Goal: Information Seeking & Learning: Learn about a topic

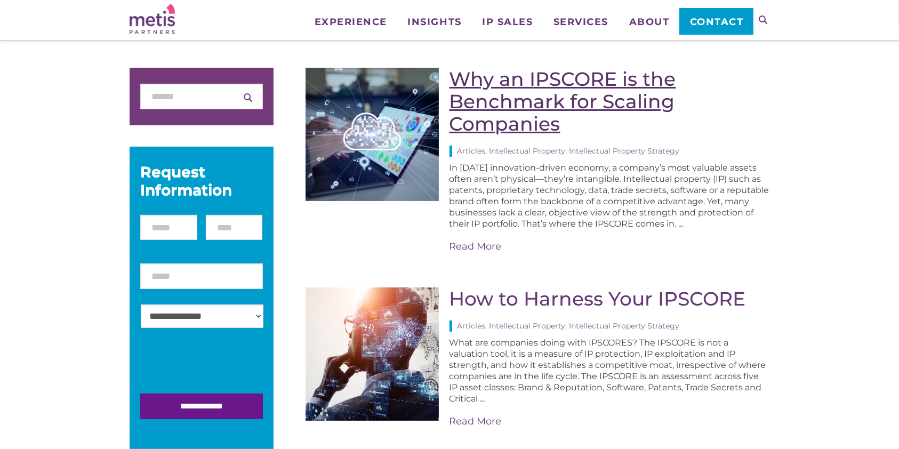
scroll to position [123, 0]
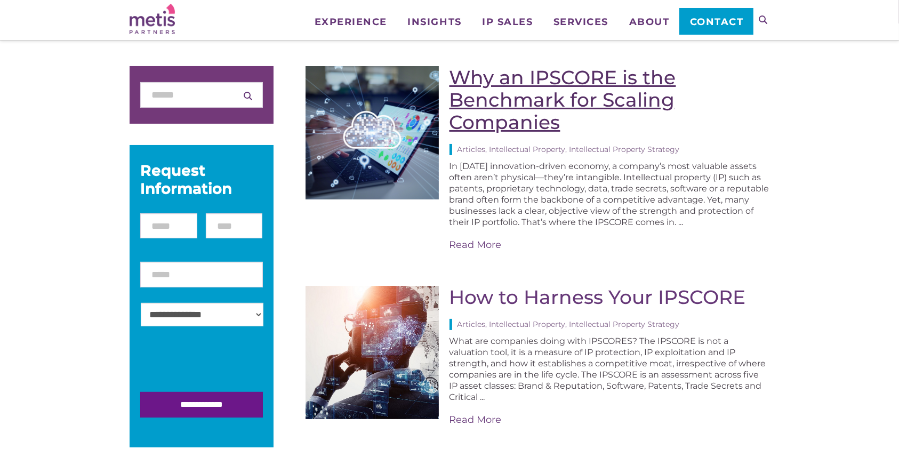
click at [552, 92] on link "Why an IPSCORE is the Benchmark for Scaling Companies" at bounding box center [562, 100] width 227 height 68
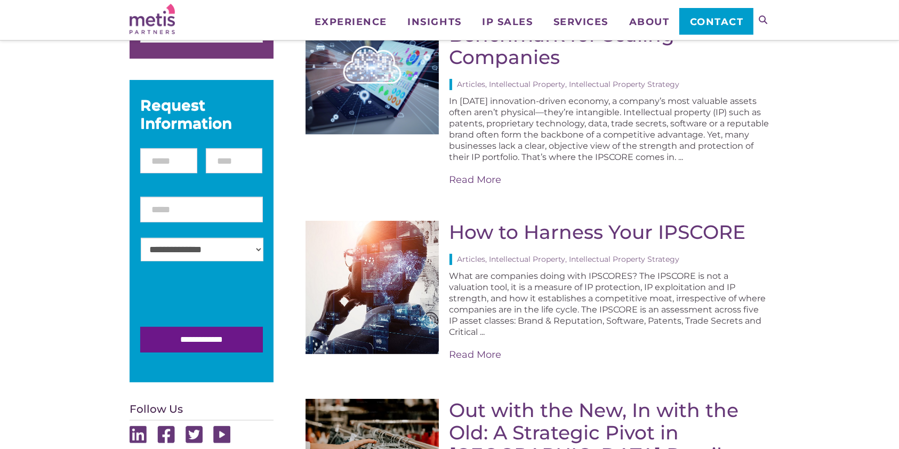
scroll to position [189, 0]
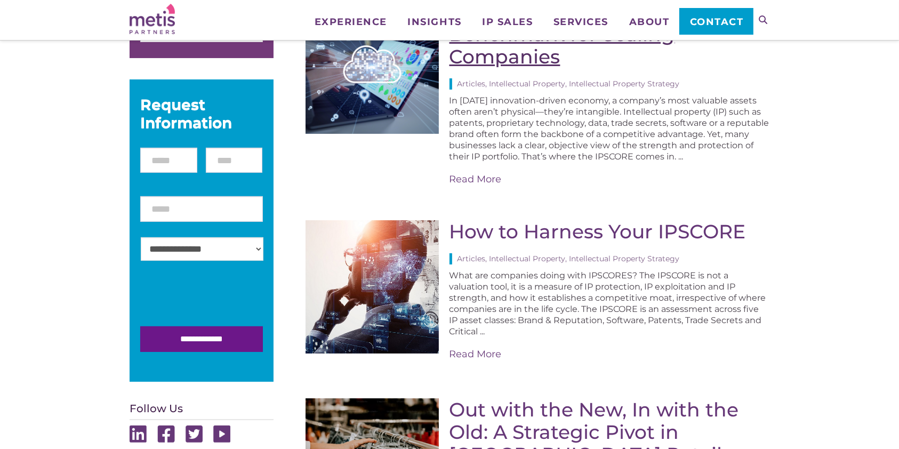
click at [495, 61] on link "Why an IPSCORE is the Benchmark for Scaling Companies" at bounding box center [562, 34] width 227 height 68
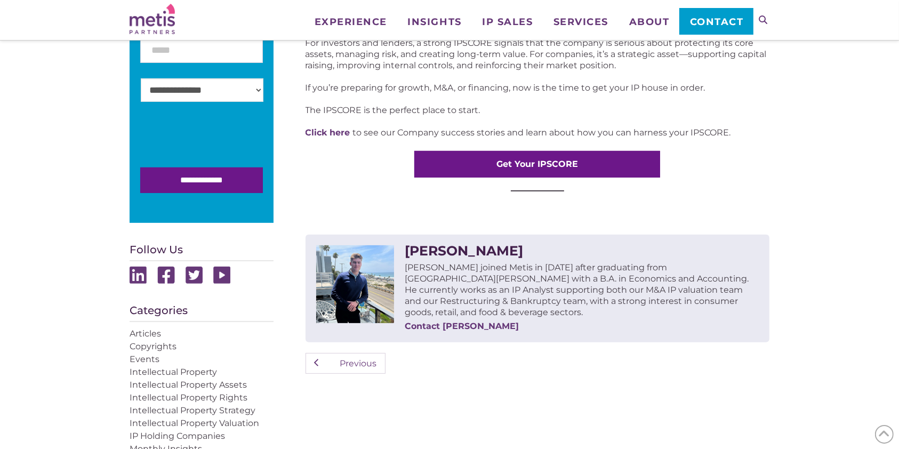
scroll to position [345, 0]
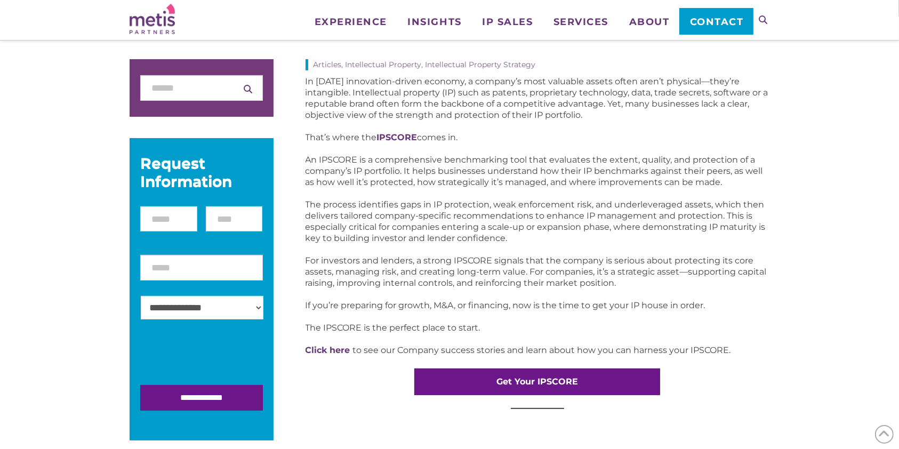
scroll to position [131, 0]
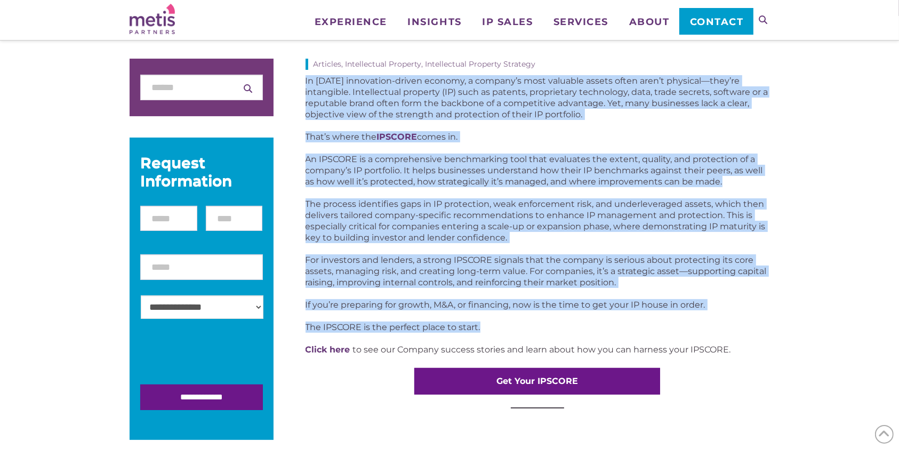
drag, startPoint x: 306, startPoint y: 79, endPoint x: 697, endPoint y: 329, distance: 464.0
click at [697, 329] on div "In [DATE] innovation-driven economy, a company’s most valuable assets often are…" at bounding box center [537, 241] width 464 height 333
copy div "In today’s innovation-driven economy, a company’s most valuable assets often ar…"
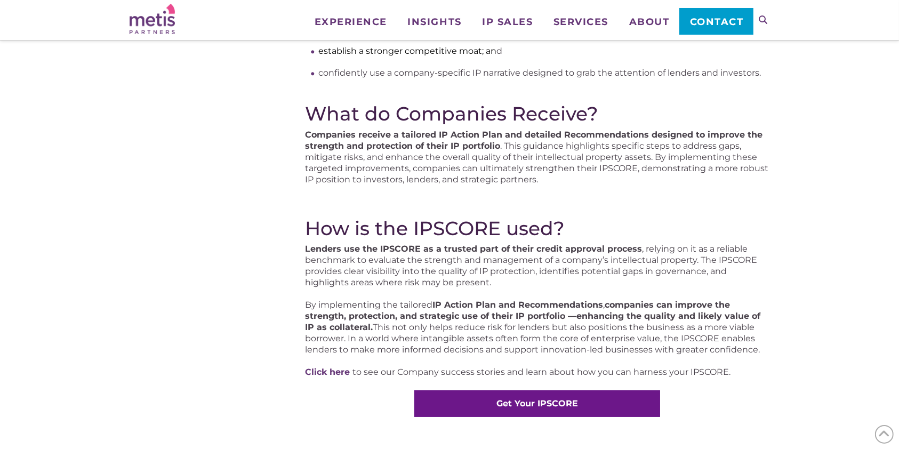
scroll to position [487, 0]
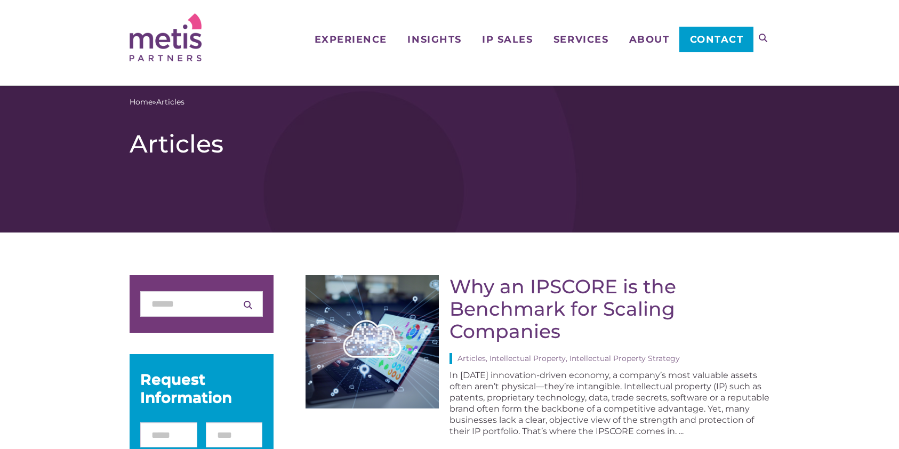
scroll to position [189, 0]
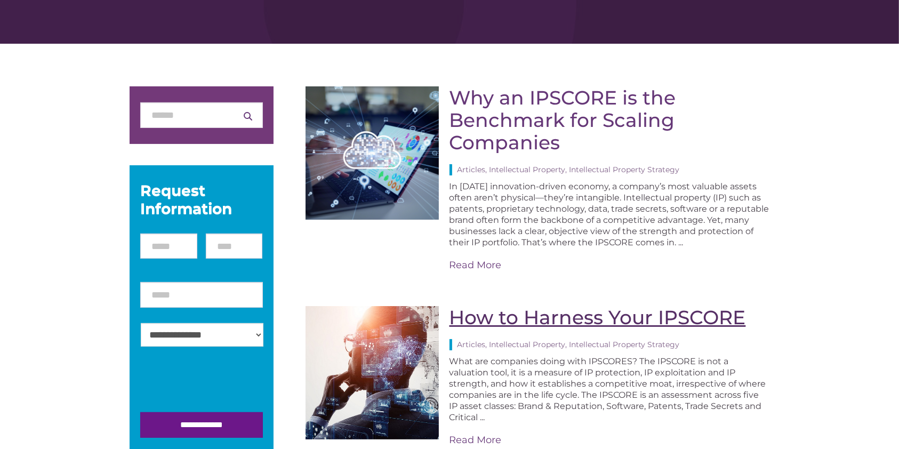
click at [683, 319] on link "How to Harness Your IPSCORE" at bounding box center [597, 316] width 296 height 23
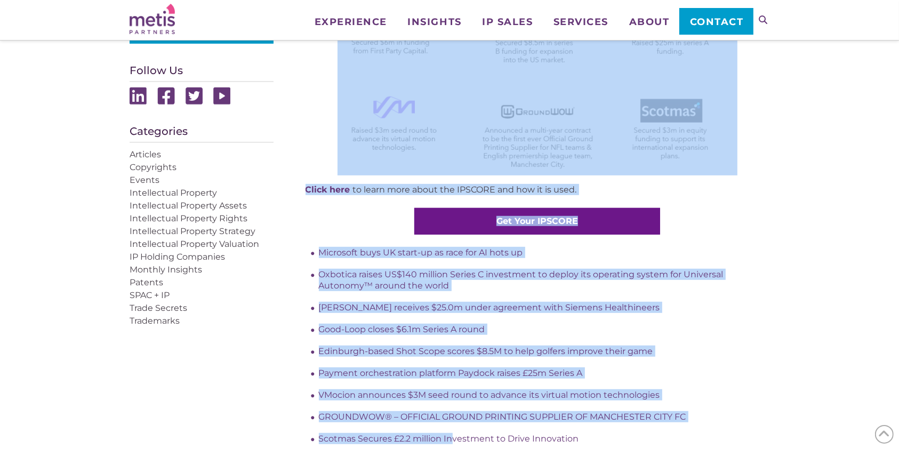
scroll to position [574, 0]
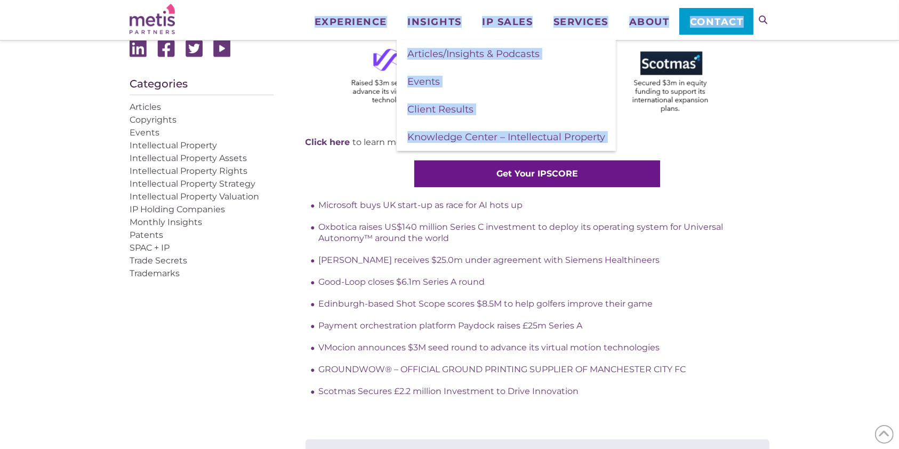
drag, startPoint x: 308, startPoint y: 80, endPoint x: 313, endPoint y: 39, distance: 41.4
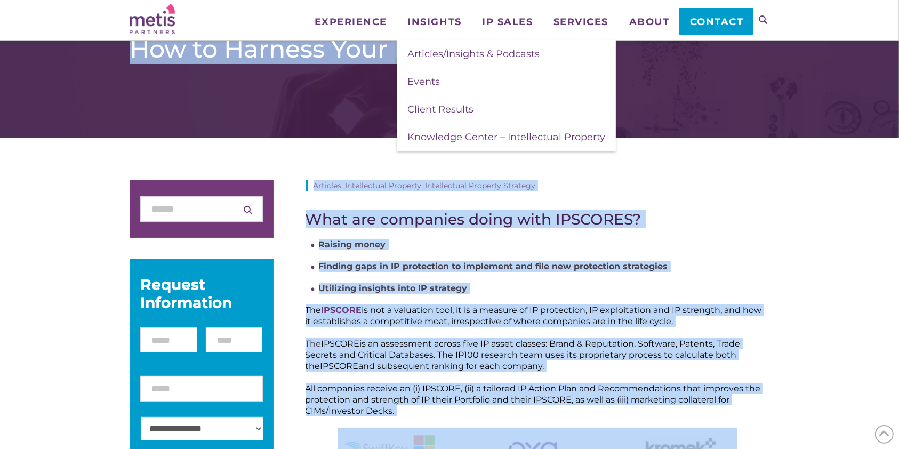
scroll to position [0, 0]
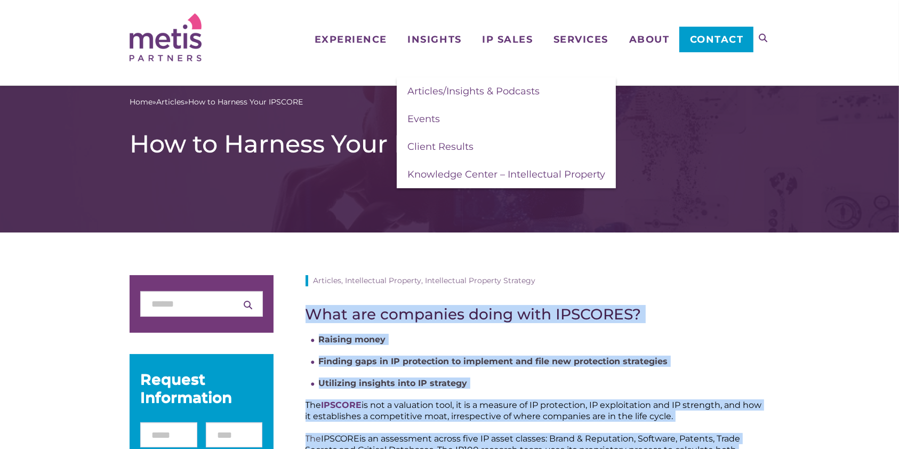
drag, startPoint x: 596, startPoint y: 294, endPoint x: 302, endPoint y: 314, distance: 294.4
copy div "What are companies doing with IPSCORES? Raising money Finding gaps in IP protec…"
